Goal: Go to known website: Access a specific website the user already knows

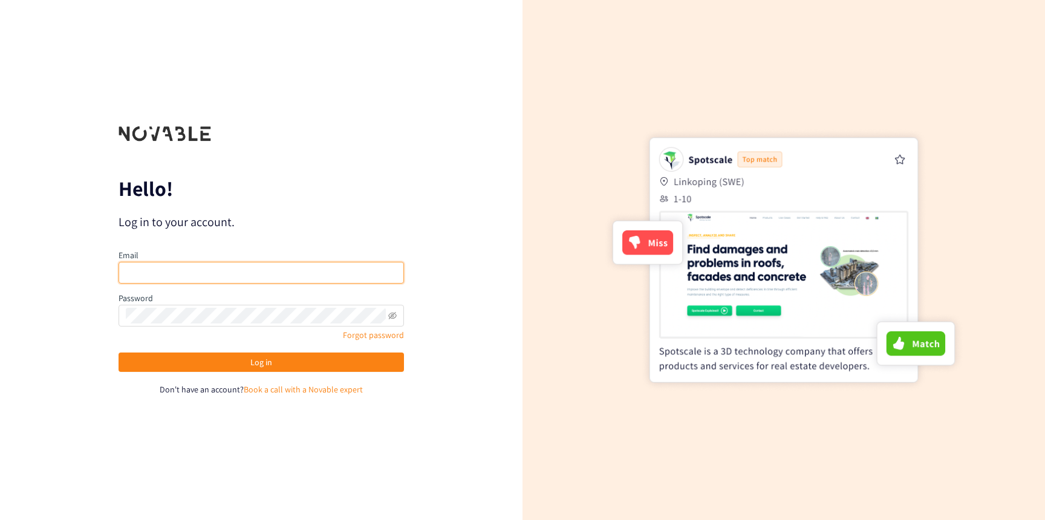
click at [312, 273] on input "email" at bounding box center [262, 273] width 286 height 22
click at [316, 233] on form "Hello! Log in to your account. Email Password Forgot password Log in Don't have…" at bounding box center [262, 260] width 286 height 272
